Goal: Task Accomplishment & Management: Complete application form

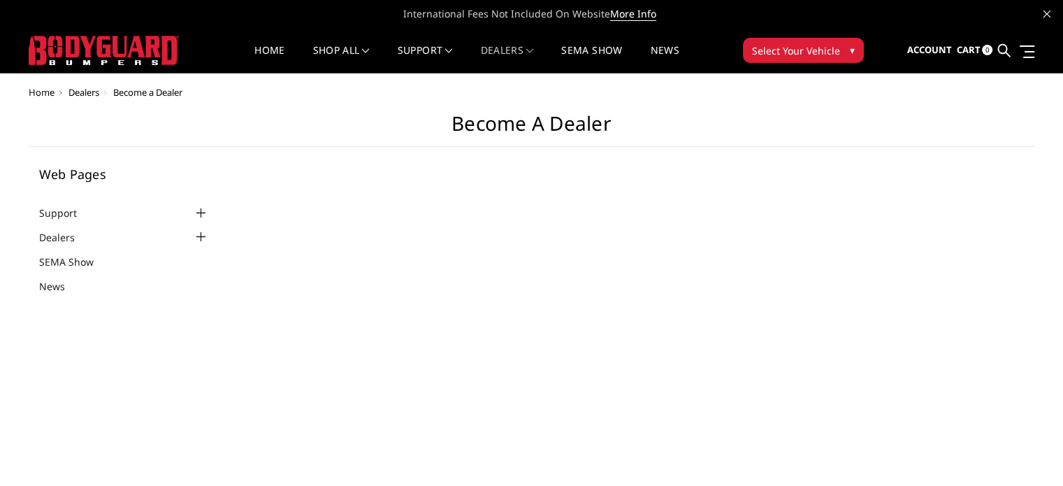
select select "US"
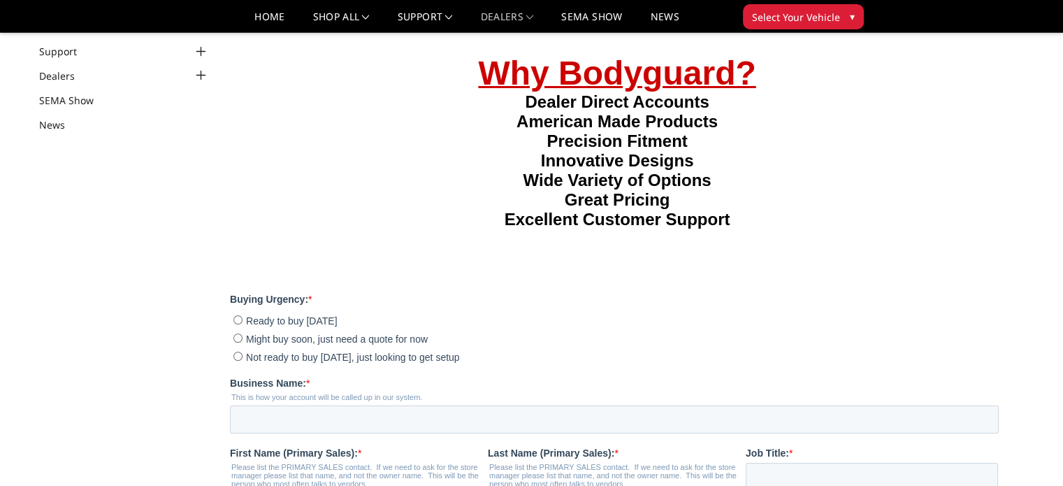
scroll to position [210, 0]
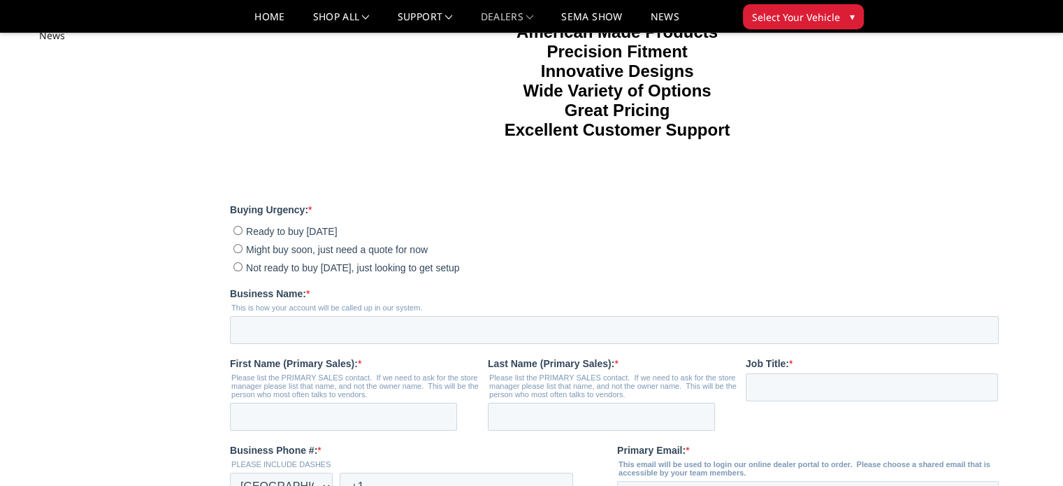
click at [238, 253] on input "Might buy soon, just need a quote for now" at bounding box center [237, 248] width 9 height 9
radio input "true"
click at [273, 344] on input "Business Name: *" at bounding box center [614, 330] width 769 height 28
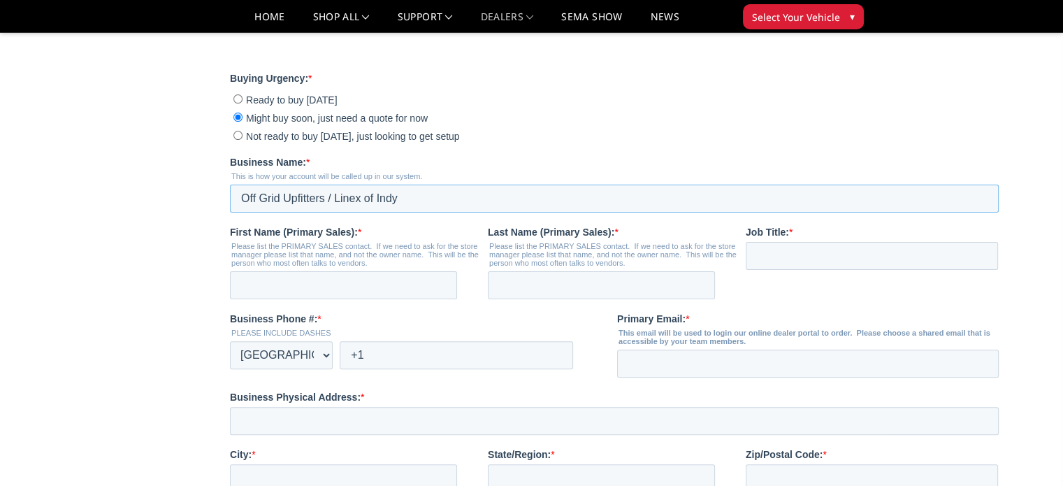
scroll to position [349, 0]
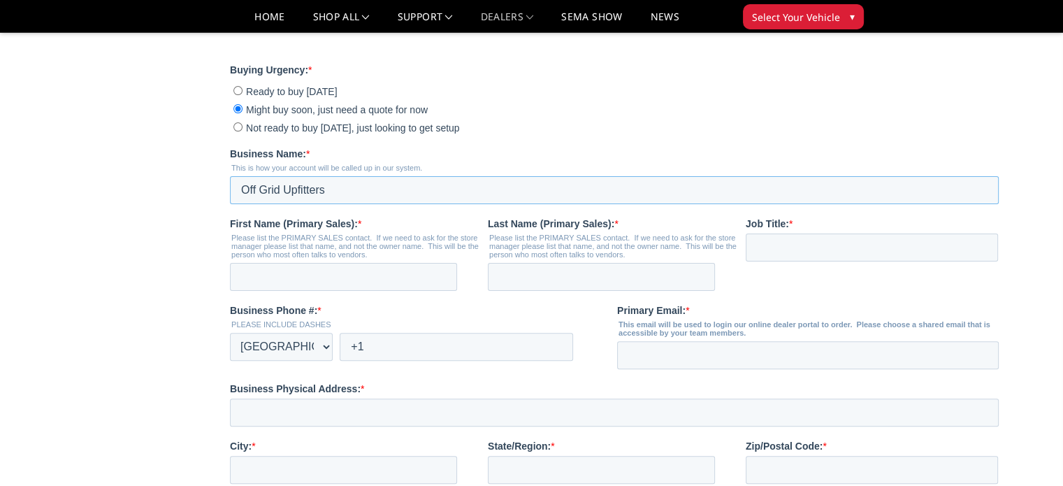
type input "Off Grid Upfitters"
click at [528, 134] on label "Not ready to buy today, just looking to get setup" at bounding box center [615, 127] width 765 height 14
click at [242, 131] on input "Not ready to buy today, just looking to get setup" at bounding box center [237, 126] width 9 height 9
radio input "true"
click at [285, 291] on input "First Name (Primary Sales): *" at bounding box center [343, 277] width 227 height 28
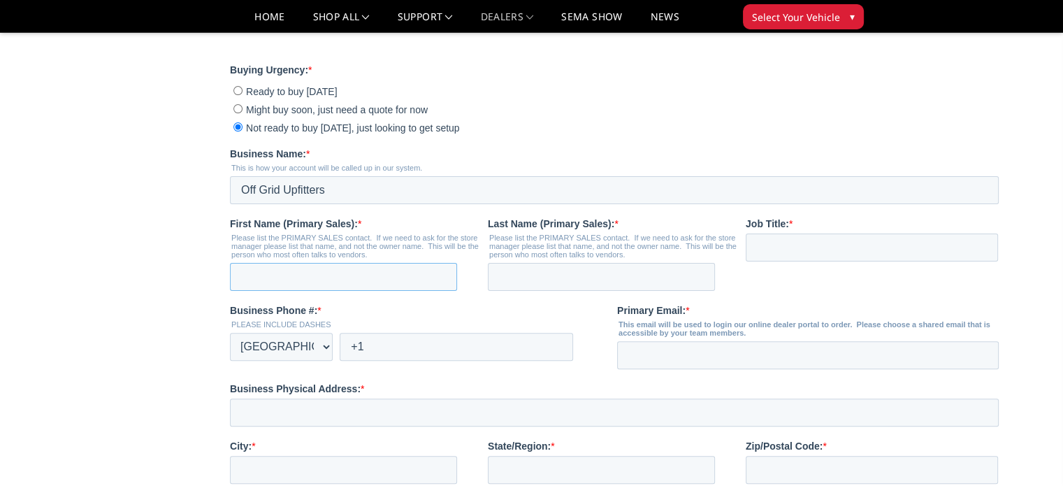
type input "David"
click at [533, 291] on input "Last Name (Primary Sales): *" at bounding box center [601, 277] width 227 height 28
type input "Unger"
click at [773, 229] on strong "Job Title:" at bounding box center [767, 223] width 43 height 11
click at [773, 261] on input "Job Title: *" at bounding box center [872, 247] width 252 height 28
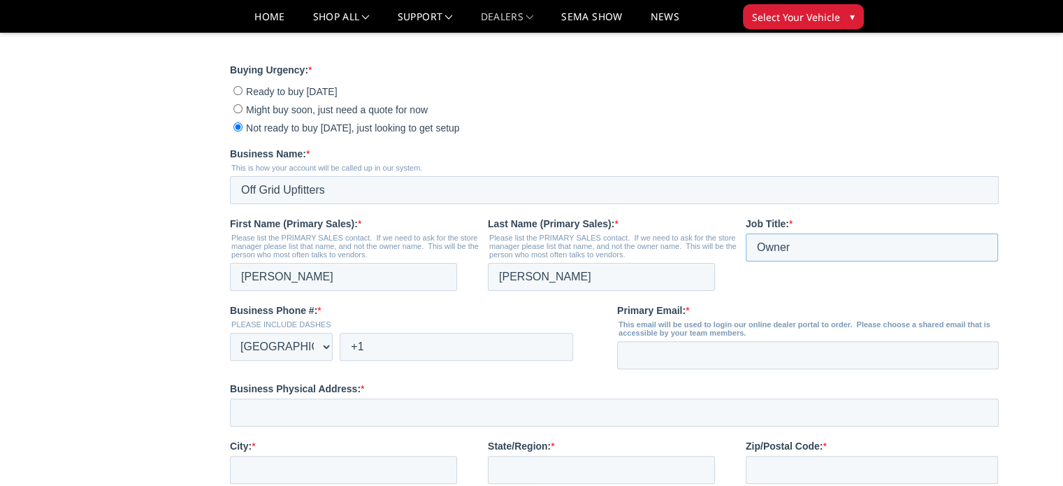
type input "Owner"
click at [432, 361] on input "+1" at bounding box center [456, 347] width 233 height 28
type input "+1 317-228-0123"
click at [626, 369] on input "Primary Email: *" at bounding box center [808, 355] width 382 height 28
type input "dave@offgridupfitters.com"
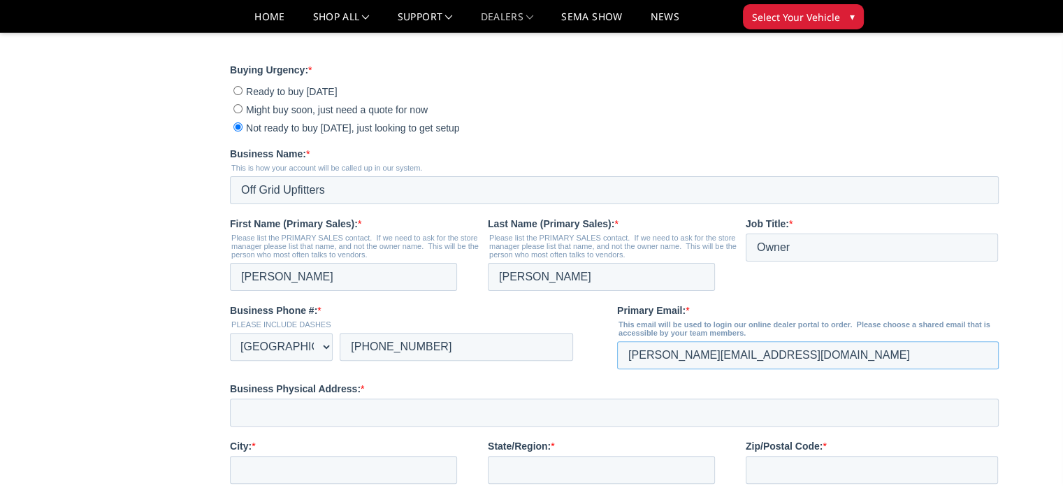
scroll to position [489, 0]
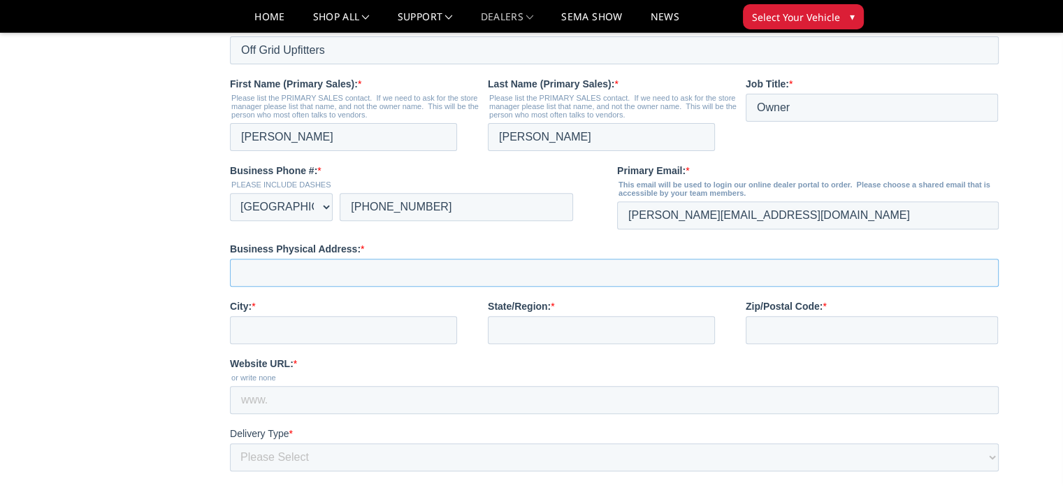
click at [283, 286] on input "Business Physical Address: *" at bounding box center [614, 273] width 769 height 28
type input "8450 Moller Rd"
click at [291, 344] on input "City: *" at bounding box center [343, 330] width 227 height 28
type input "Indianapolis"
click at [551, 344] on input "State/Region: *" at bounding box center [601, 330] width 227 height 28
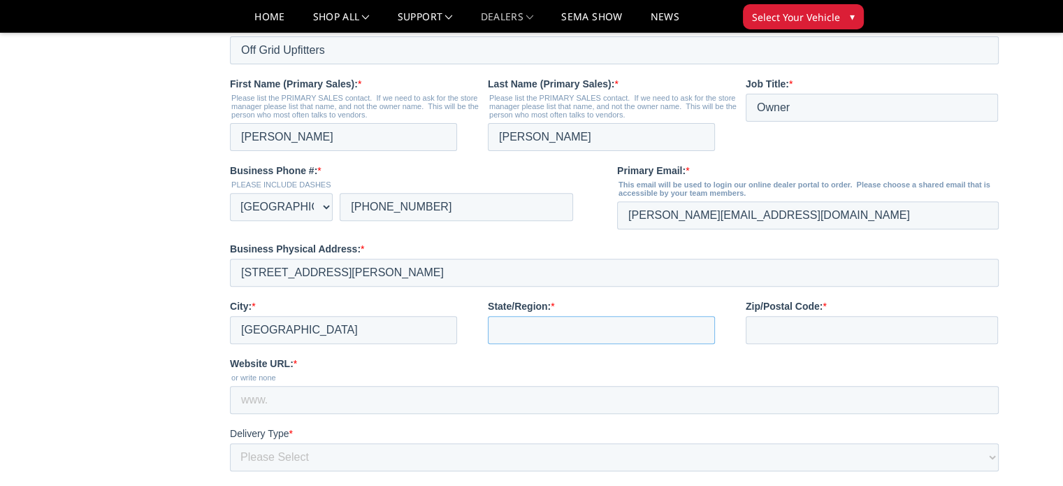
type input "IN"
click at [804, 344] on input "Zip/Postal Code: *" at bounding box center [872, 330] width 252 height 28
type input "46268"
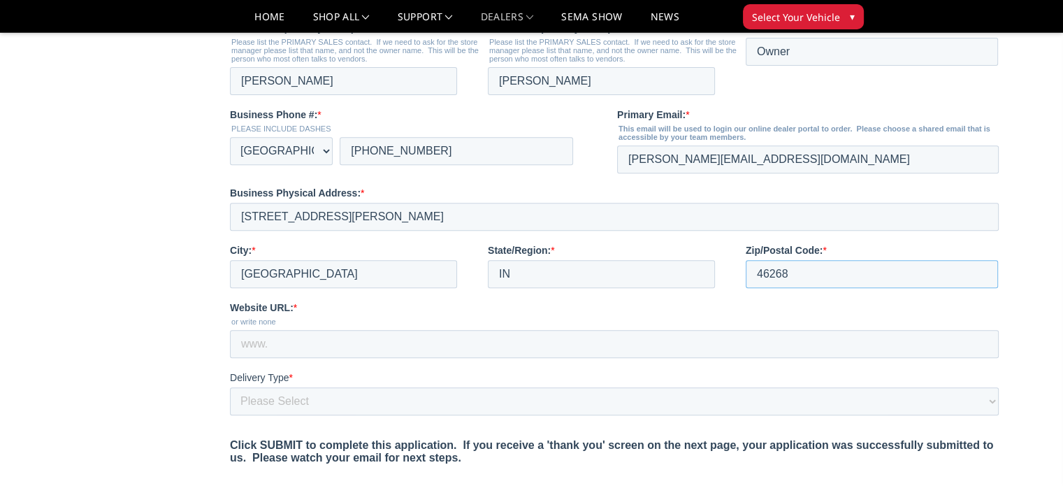
scroll to position [629, 0]
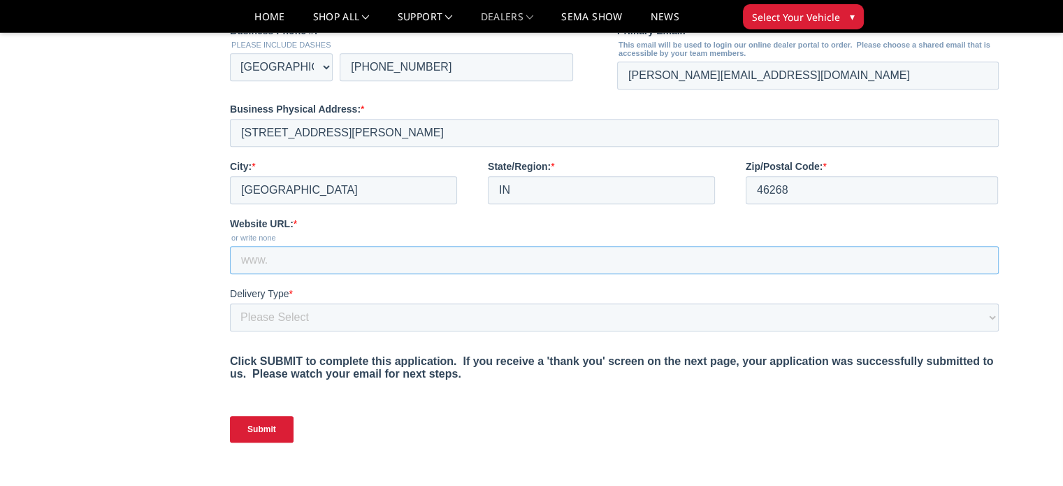
click at [288, 274] on input "Website URL: *" at bounding box center [614, 260] width 769 height 28
type input "www.offgridupfitters.com"
click at [266, 331] on select "Please Select Yes, I need a liftgate No, I have a forklift and/or dock" at bounding box center [614, 317] width 769 height 28
select select "I have a forklift"
click at [230, 331] on select "Please Select Yes, I need a liftgate No, I have a forklift and/or dock" at bounding box center [614, 317] width 769 height 28
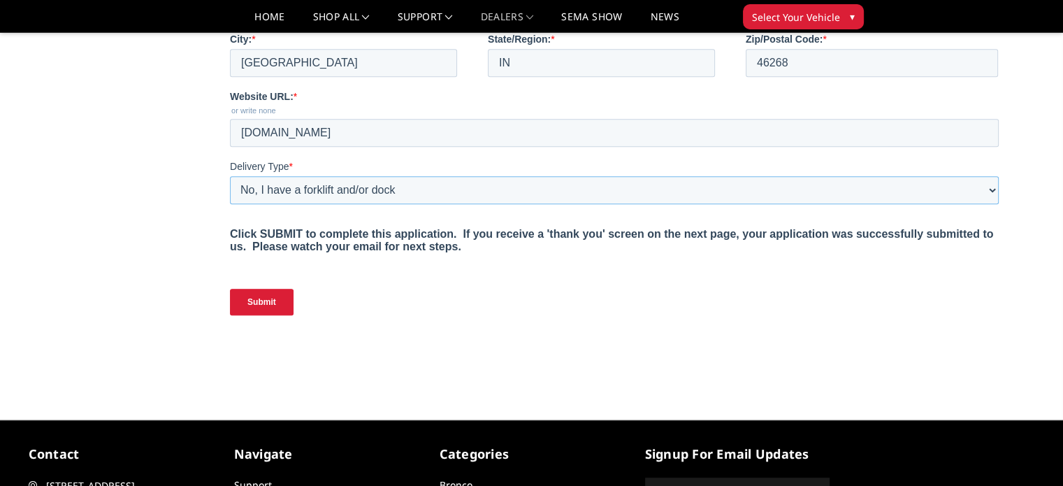
scroll to position [769, 0]
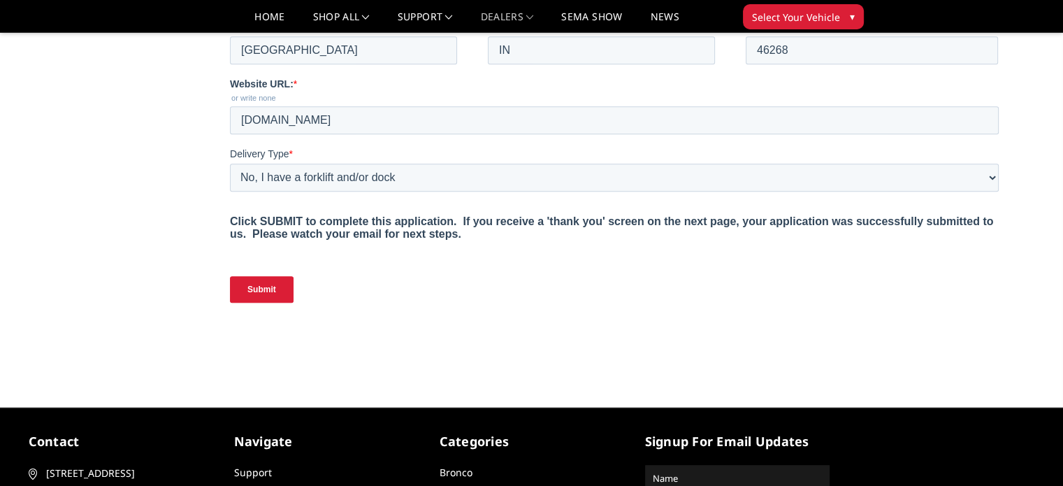
click at [266, 303] on input "Submit" at bounding box center [262, 289] width 64 height 27
